Goal: Information Seeking & Learning: Learn about a topic

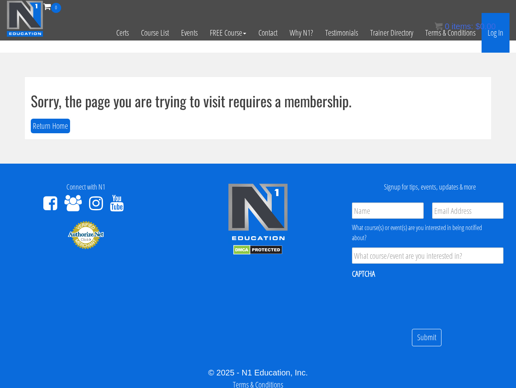
click at [496, 34] on link "Log In" at bounding box center [495, 33] width 28 height 40
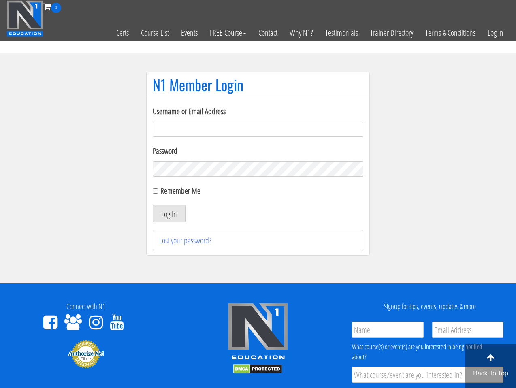
click at [229, 135] on input "Username or Email Address" at bounding box center [258, 128] width 211 height 15
type input "[EMAIL_ADDRESS][DOMAIN_NAME]"
click at [178, 192] on label "Remember Me" at bounding box center [180, 190] width 40 height 11
click at [158, 192] on input "Remember Me" at bounding box center [155, 190] width 5 height 5
checkbox input "true"
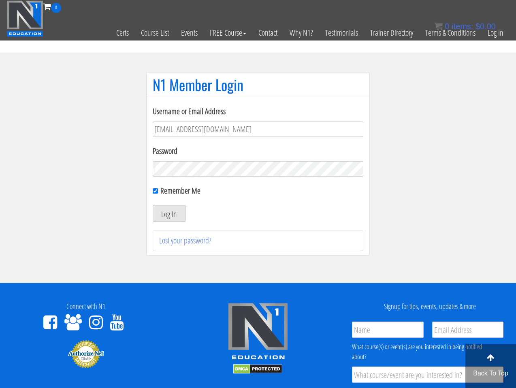
click at [172, 212] on button "Log In" at bounding box center [169, 213] width 33 height 17
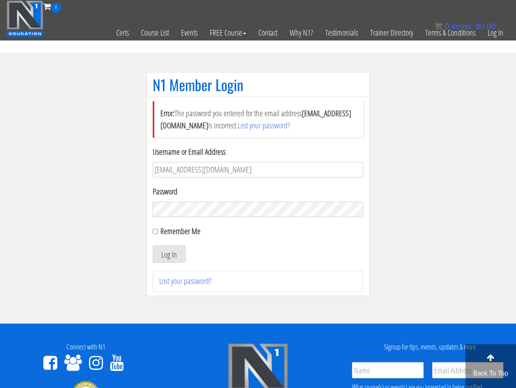
click at [153, 245] on button "Log In" at bounding box center [169, 253] width 33 height 17
click at [167, 262] on button "Log In" at bounding box center [169, 253] width 33 height 17
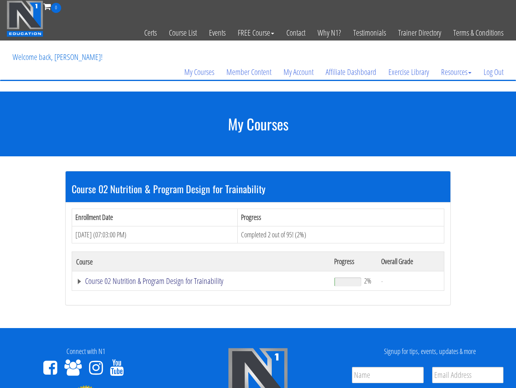
click at [181, 283] on link "Course 02 Nutrition & Program Design for Trainability" at bounding box center [201, 281] width 250 height 8
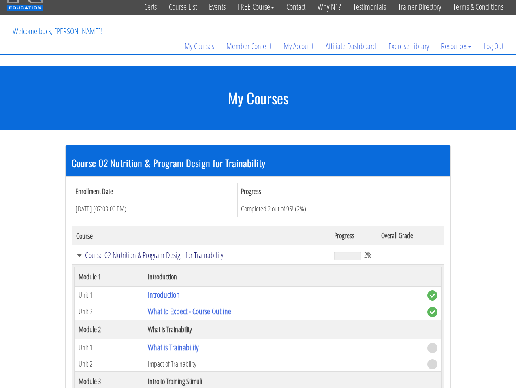
scroll to position [38, 0]
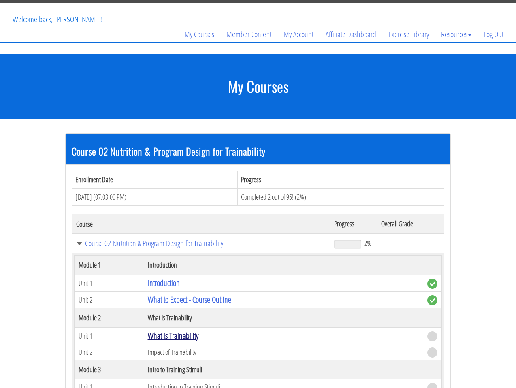
click at [181, 332] on link "What is Trainability" at bounding box center [173, 335] width 51 height 11
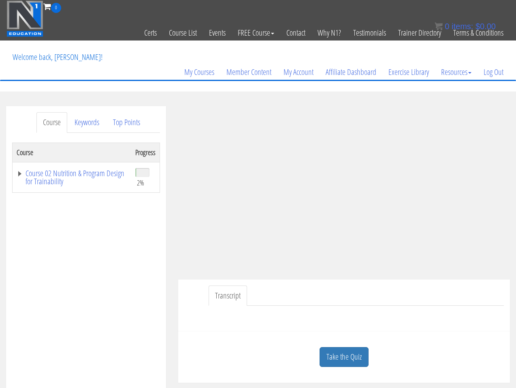
click at [487, 297] on ul "Transcript" at bounding box center [356, 295] width 295 height 21
click at [472, 311] on div at bounding box center [343, 315] width 319 height 19
click at [389, 288] on ul "Transcript" at bounding box center [356, 295] width 295 height 21
